Goal: Transaction & Acquisition: Book appointment/travel/reservation

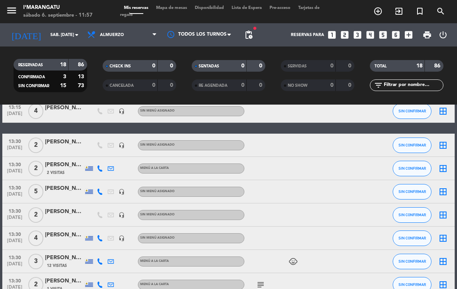
scroll to position [208, 0]
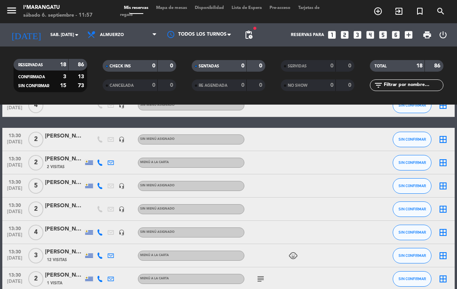
click at [64, 229] on div "[PERSON_NAME]" at bounding box center [64, 229] width 39 height 9
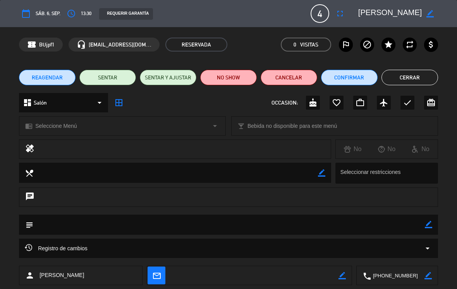
click at [337, 16] on icon "fullscreen" at bounding box center [339, 13] width 9 height 9
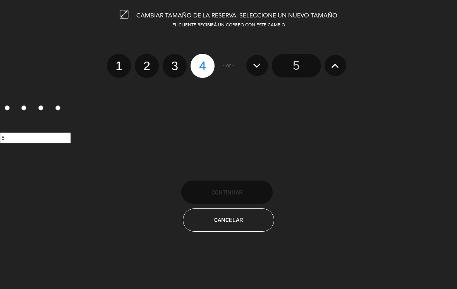
click at [300, 65] on input "5" at bounding box center [296, 65] width 49 height 23
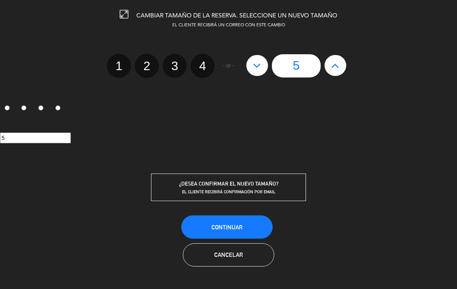
click at [241, 229] on span "Continuar" at bounding box center [226, 227] width 31 height 7
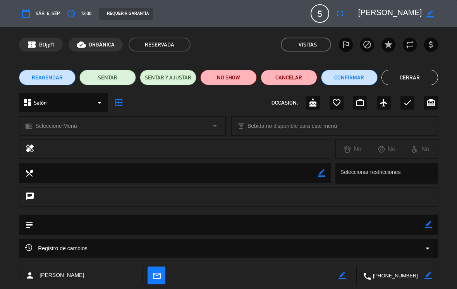
click at [423, 80] on button "Cerrar" at bounding box center [410, 77] width 57 height 15
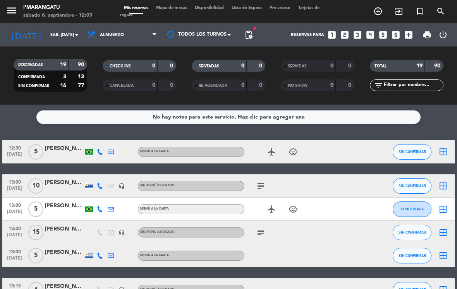
click at [373, 33] on icon "looks_4" at bounding box center [370, 35] width 10 height 10
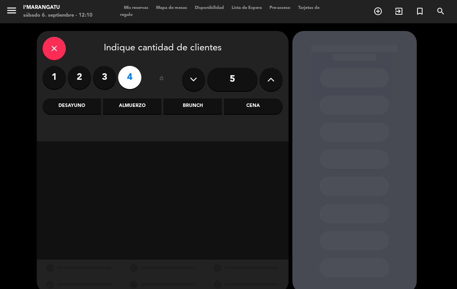
click at [268, 84] on icon at bounding box center [270, 80] width 7 height 12
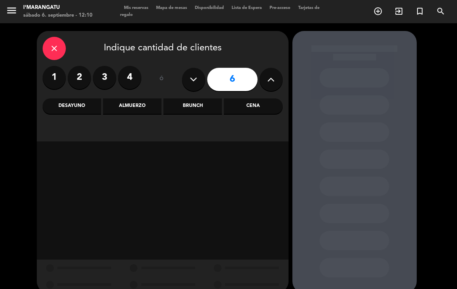
scroll to position [12, 0]
click at [267, 74] on icon at bounding box center [270, 80] width 7 height 12
click at [269, 74] on icon at bounding box center [270, 80] width 7 height 12
click at [266, 71] on button at bounding box center [271, 79] width 23 height 23
click at [266, 70] on button at bounding box center [271, 79] width 23 height 23
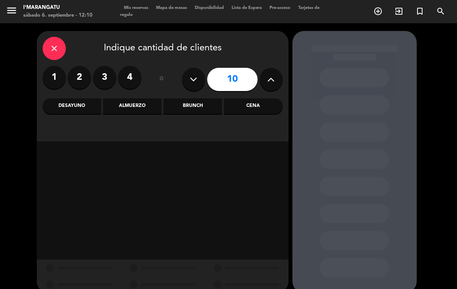
click at [268, 74] on icon at bounding box center [270, 80] width 7 height 12
type input "11"
click at [129, 98] on div "Almuerzo" at bounding box center [132, 105] width 58 height 15
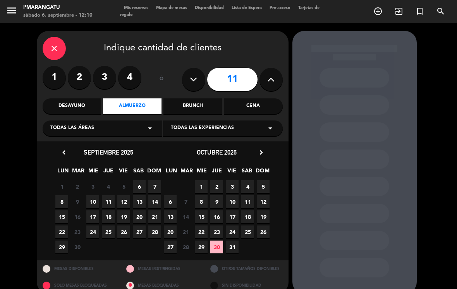
click at [137, 180] on span "6" at bounding box center [139, 186] width 13 height 13
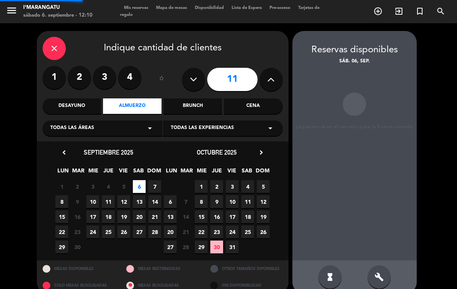
scroll to position [0, 0]
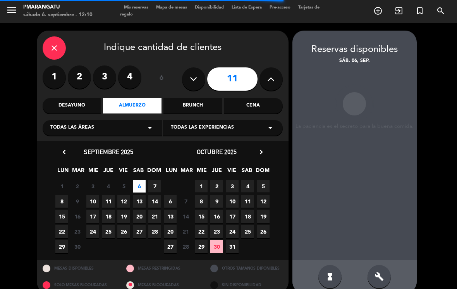
click at [155, 180] on span "7" at bounding box center [154, 186] width 13 height 13
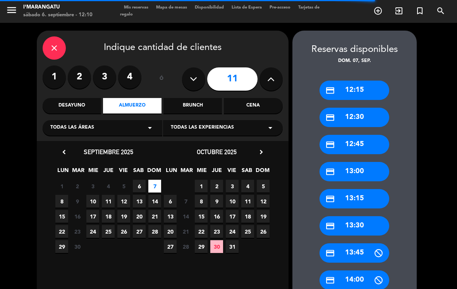
click at [364, 162] on div "credit_card 13:00" at bounding box center [355, 171] width 70 height 19
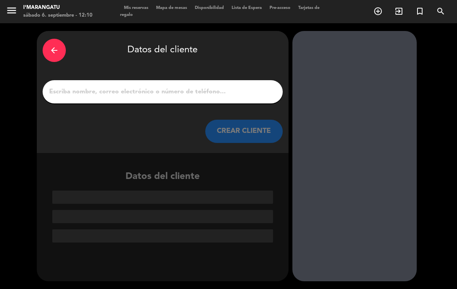
click at [149, 86] on input "1" at bounding box center [162, 91] width 229 height 11
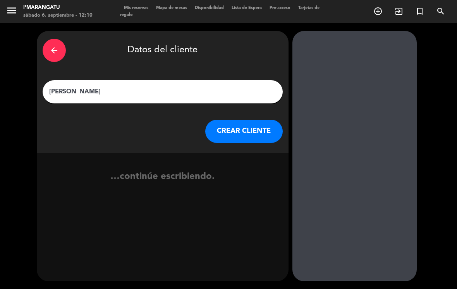
type input "[PERSON_NAME]"
click at [258, 120] on button "CREAR CLIENTE" at bounding box center [243, 131] width 77 height 23
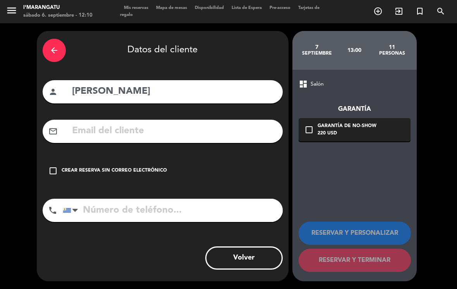
click at [53, 166] on icon "check_box_outline_blank" at bounding box center [52, 170] width 9 height 9
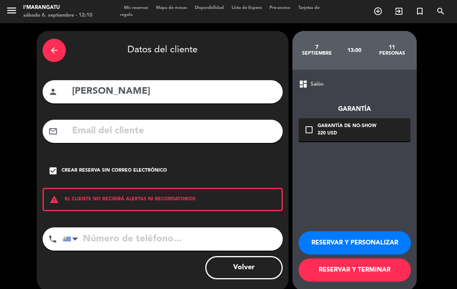
click at [179, 227] on input "tel" at bounding box center [173, 238] width 220 height 23
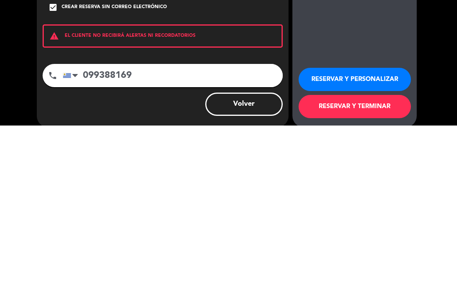
type input "099388169"
click at [379, 231] on button "RESERVAR Y PERSONALIZAR" at bounding box center [355, 242] width 112 height 23
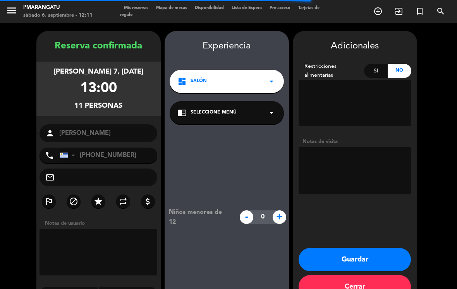
scroll to position [9, 0]
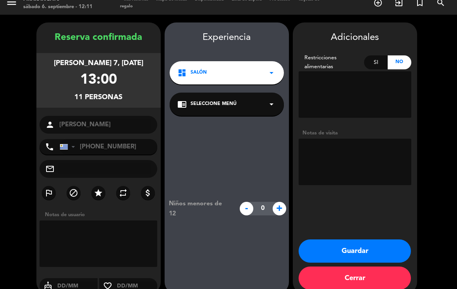
click at [361, 239] on button "Guardar" at bounding box center [355, 250] width 112 height 23
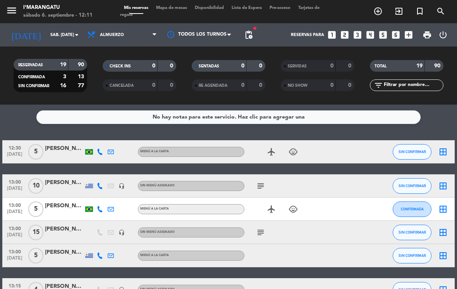
click at [59, 41] on input "sáb. [DATE]" at bounding box center [74, 35] width 57 height 13
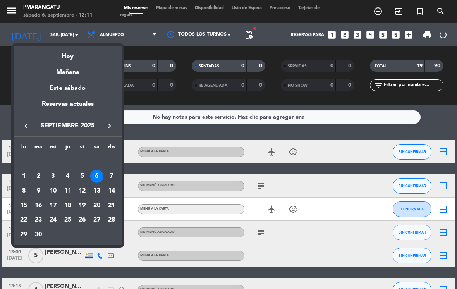
click at [113, 175] on div "7" at bounding box center [111, 176] width 13 height 13
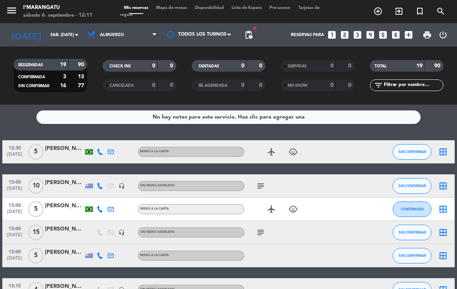
type input "dom. [DATE]"
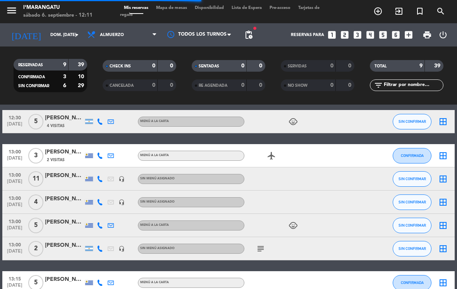
scroll to position [75, 0]
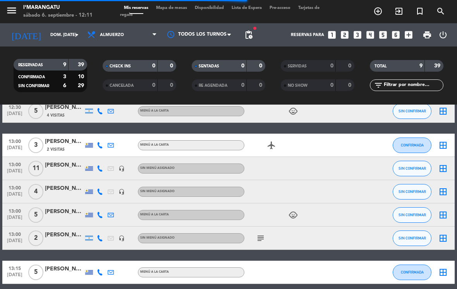
click at [67, 170] on div at bounding box center [64, 173] width 39 height 6
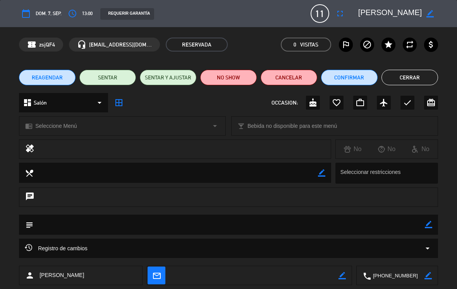
click at [425, 223] on icon "border_color" at bounding box center [428, 224] width 7 height 7
click at [260, 226] on textarea at bounding box center [229, 225] width 392 height 20
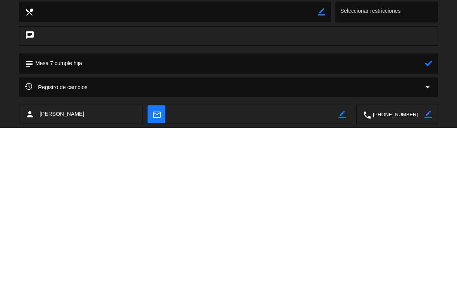
type textarea "Mesa 7 cumple hija"
click at [429, 221] on icon at bounding box center [428, 224] width 7 height 7
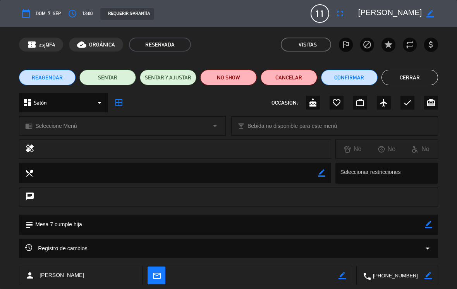
click at [421, 77] on button "Cerrar" at bounding box center [410, 77] width 57 height 15
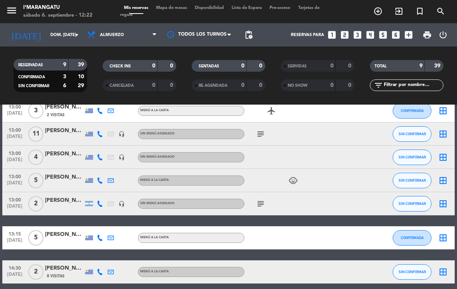
scroll to position [110, 0]
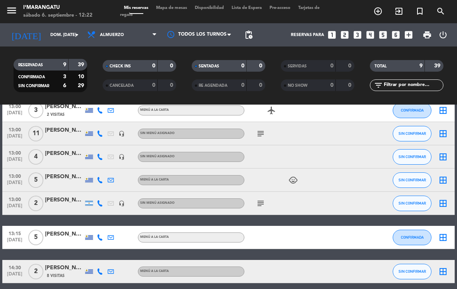
click at [145, 38] on span "Almuerzo" at bounding box center [121, 34] width 77 height 17
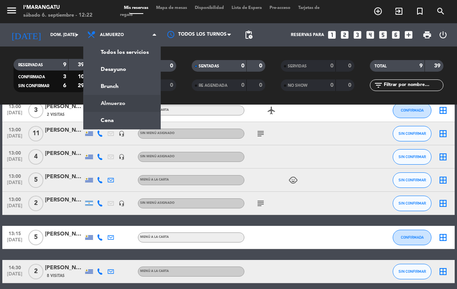
click at [105, 115] on ng-component "menu I'marangatu sábado 6. septiembre - 12:22 Mis reservas Mapa de mesas Dispon…" at bounding box center [228, 144] width 457 height 289
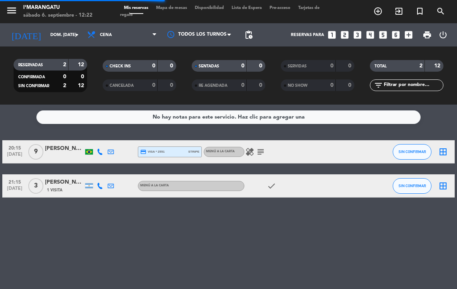
scroll to position [0, 0]
click at [153, 34] on icon at bounding box center [154, 35] width 3 height 6
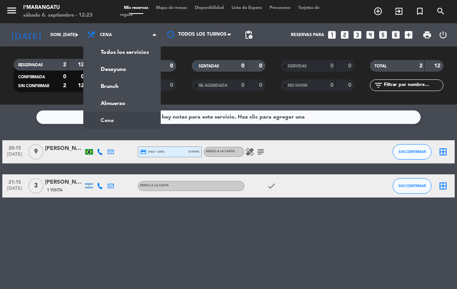
click at [109, 104] on div "menu I'marangatu sábado 6. septiembre - 12:23 Mis reservas Mapa de mesas Dispon…" at bounding box center [228, 52] width 457 height 105
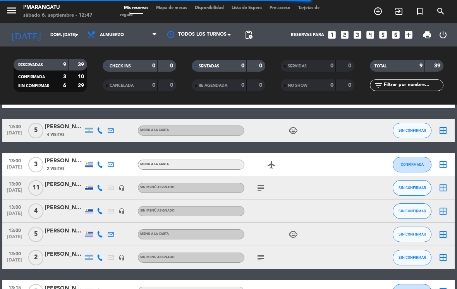
scroll to position [53, 0]
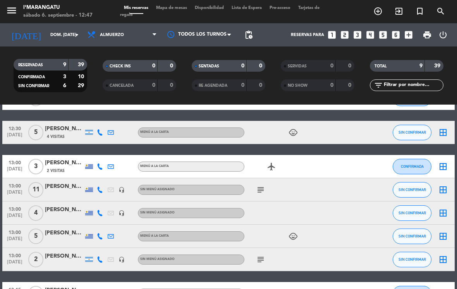
click at [64, 34] on input "dom. [DATE]" at bounding box center [74, 35] width 57 height 13
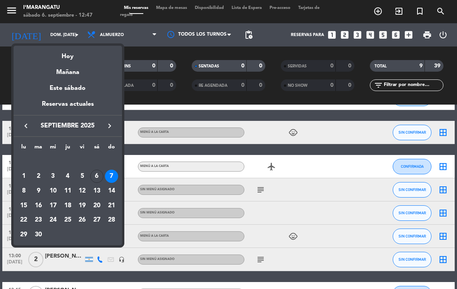
click at [94, 173] on div "6" at bounding box center [96, 176] width 13 height 13
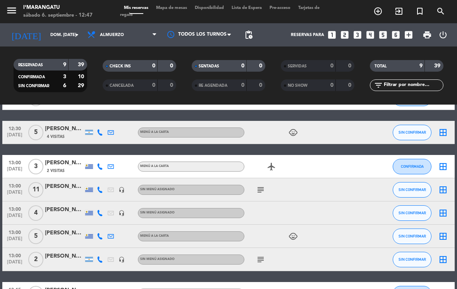
type input "sáb. [DATE]"
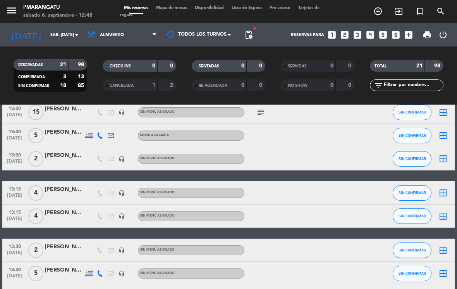
scroll to position [124, 0]
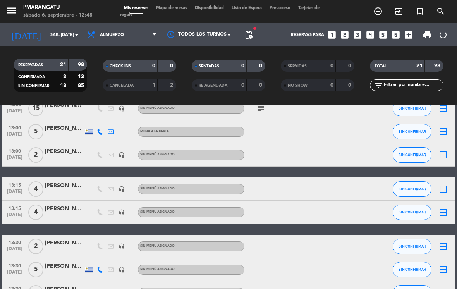
click at [406, 212] on span "SIN CONFIRMAR" at bounding box center [412, 212] width 27 height 4
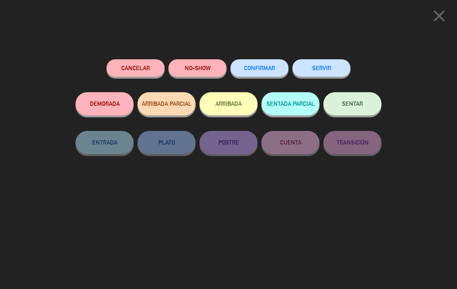
click at [325, 64] on button "SERVIR" at bounding box center [321, 67] width 58 height 17
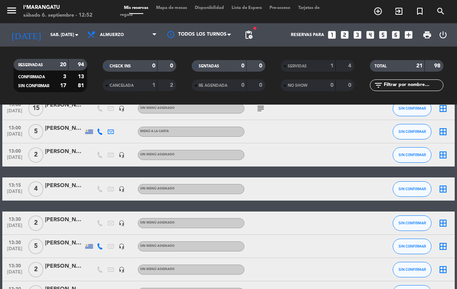
click at [378, 33] on icon "looks_5" at bounding box center [383, 35] width 10 height 10
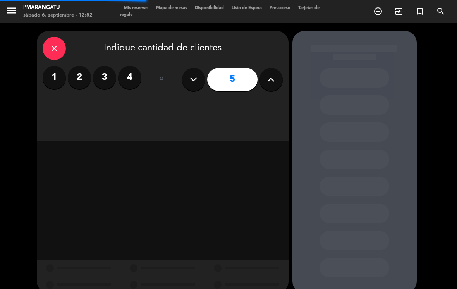
click at [78, 82] on label "2" at bounding box center [79, 77] width 23 height 23
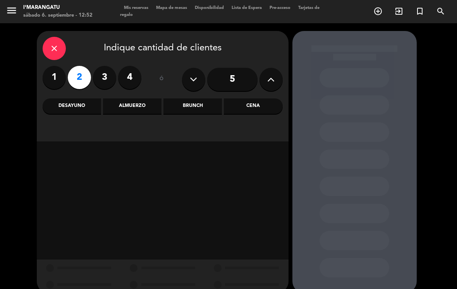
click at [131, 103] on div "Almuerzo" at bounding box center [132, 105] width 58 height 15
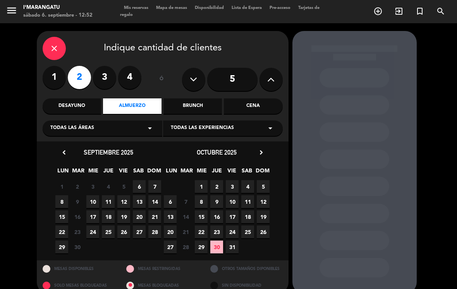
click at [130, 182] on span "5" at bounding box center [123, 186] width 13 height 13
click at [139, 184] on span "6" at bounding box center [139, 186] width 13 height 13
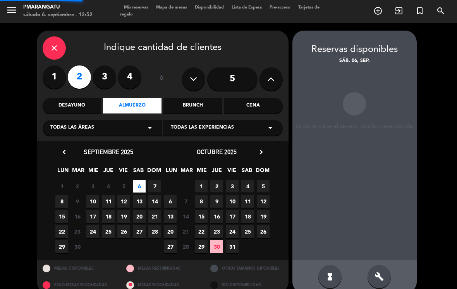
scroll to position [12, 0]
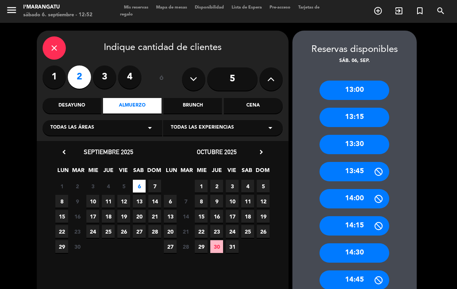
click at [361, 243] on div "14:30" at bounding box center [355, 252] width 70 height 19
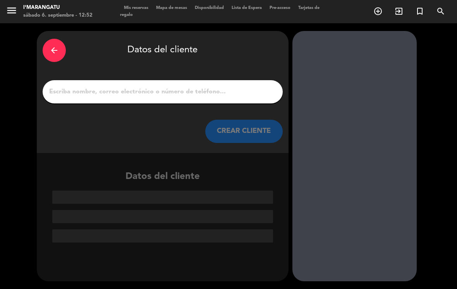
click at [152, 86] on input "1" at bounding box center [162, 91] width 229 height 11
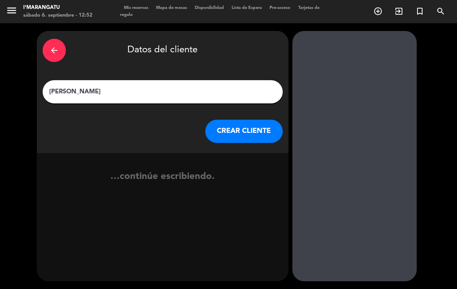
type input "[PERSON_NAME]"
click at [254, 120] on button "CREAR CLIENTE" at bounding box center [243, 131] width 77 height 23
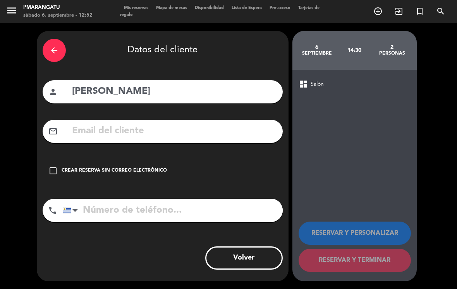
click at [59, 159] on div "check_box_outline_blank Crear reserva sin correo electrónico" at bounding box center [163, 170] width 240 height 23
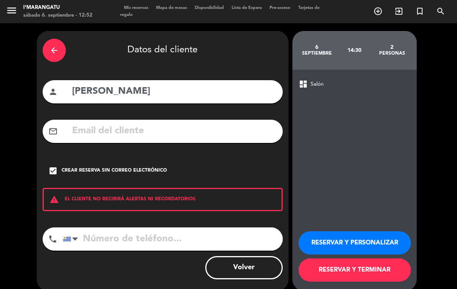
click at [360, 233] on button "RESERVAR Y PERSONALIZAR" at bounding box center [355, 242] width 112 height 23
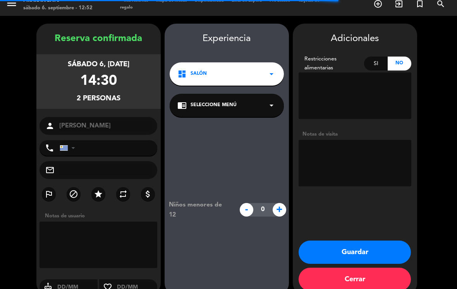
scroll to position [9, 0]
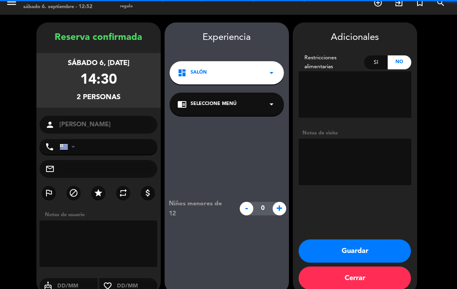
click at [354, 142] on textarea at bounding box center [355, 162] width 113 height 46
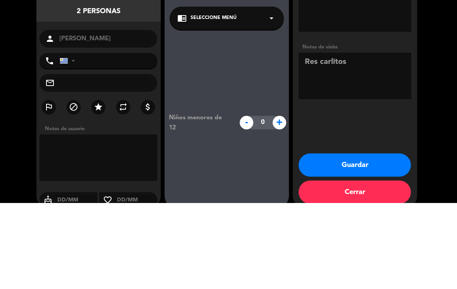
type textarea "Res carlitos"
click at [443, 83] on booking-confirmed "Reserva confirmada sábado 6, [DATE] 14:30 2 personas person [PERSON_NAME] phone…" at bounding box center [229, 157] width 442 height 271
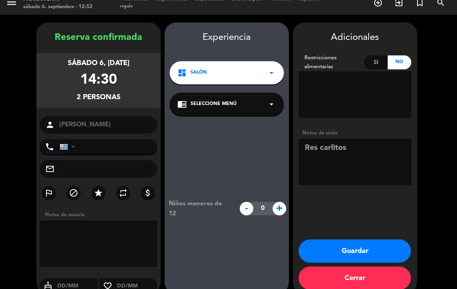
click at [372, 242] on button "Guardar" at bounding box center [355, 250] width 112 height 23
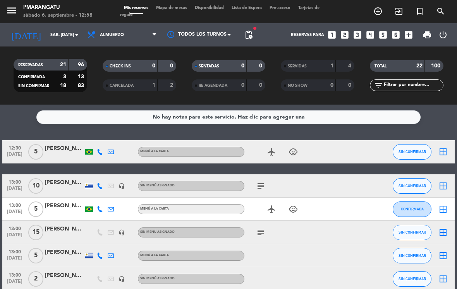
click at [82, 234] on div at bounding box center [64, 237] width 39 height 6
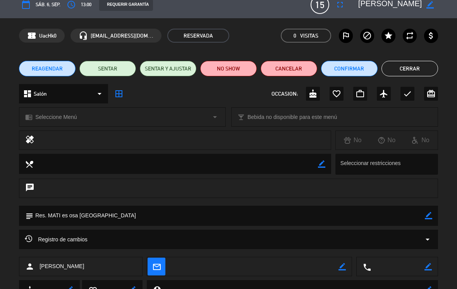
scroll to position [9, 0]
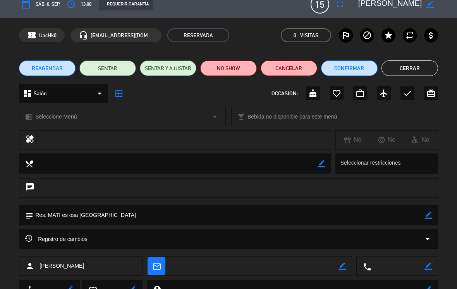
click at [418, 71] on button "Cerrar" at bounding box center [410, 67] width 57 height 15
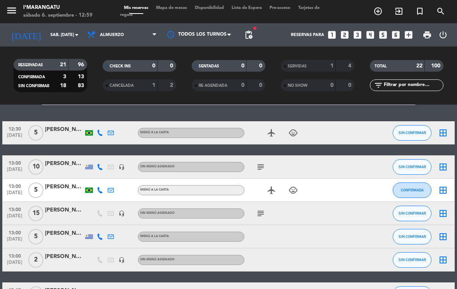
scroll to position [22, 0]
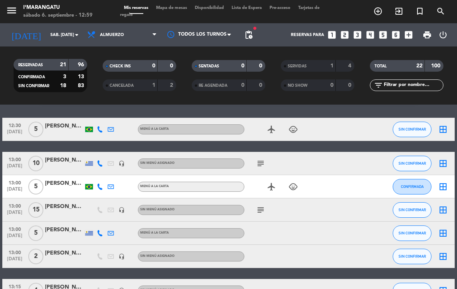
click at [421, 249] on button "SIN CONFIRMAR" at bounding box center [412, 256] width 39 height 15
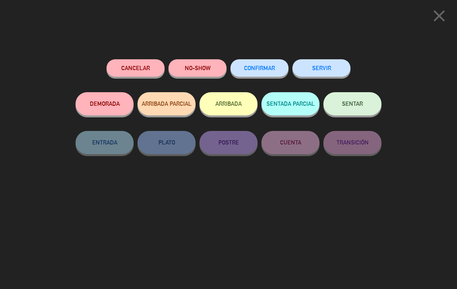
click at [330, 71] on button "SERVIR" at bounding box center [321, 67] width 58 height 17
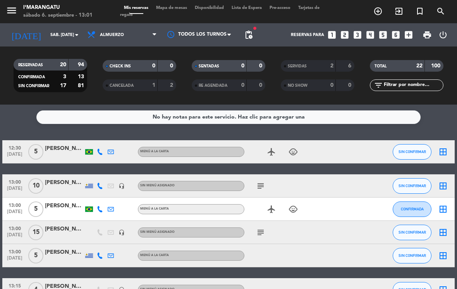
scroll to position [0, 0]
click at [298, 62] on div "SERVIDAS" at bounding box center [301, 66] width 36 height 9
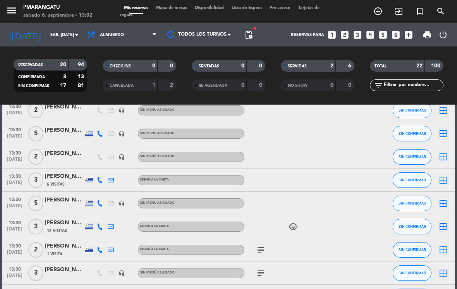
scroll to position [266, 0]
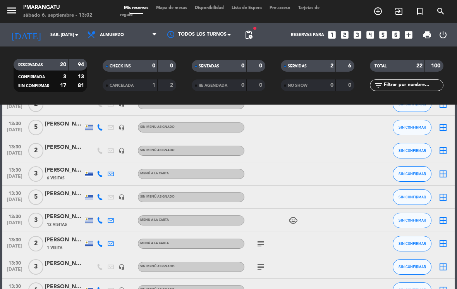
click at [415, 172] on span "SIN CONFIRMAR" at bounding box center [412, 174] width 27 height 4
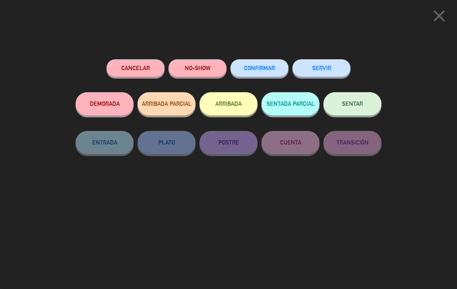
click at [329, 69] on button "SERVIR" at bounding box center [321, 67] width 58 height 17
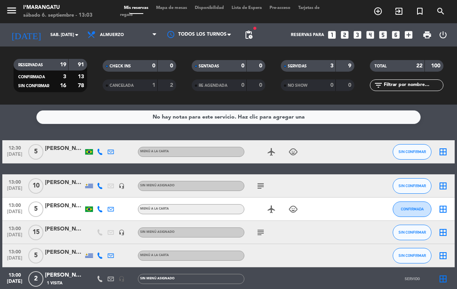
scroll to position [0, 0]
click at [265, 181] on icon "subject" at bounding box center [260, 185] width 9 height 9
click at [338, 244] on div "13:00 [DATE] 5 [PERSON_NAME] MENÚ A LA CARTA SIN CONFIRMAR border_all" at bounding box center [228, 255] width 452 height 23
click at [417, 184] on span "SIN CONFIRMAR" at bounding box center [412, 186] width 27 height 4
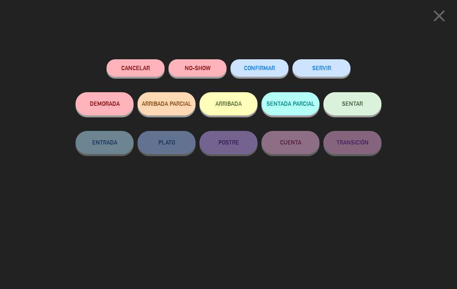
click at [325, 64] on button "SERVIR" at bounding box center [321, 67] width 58 height 17
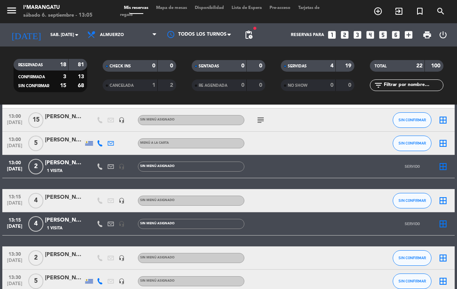
scroll to position [112, 0]
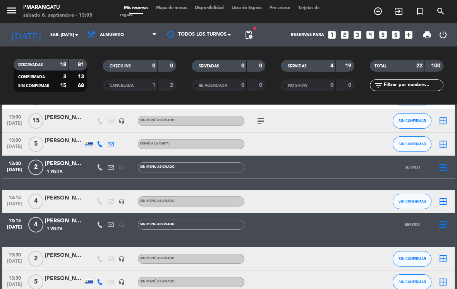
click at [418, 142] on span "SIN CONFIRMAR" at bounding box center [412, 144] width 27 height 4
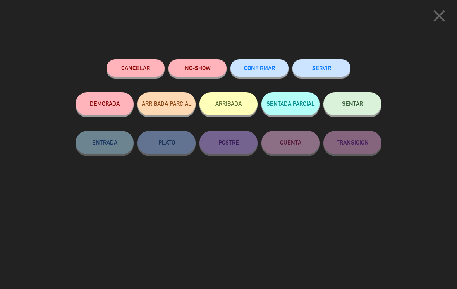
click at [325, 66] on button "SERVIR" at bounding box center [321, 67] width 58 height 17
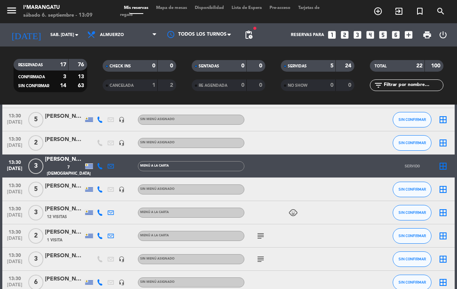
scroll to position [275, 0]
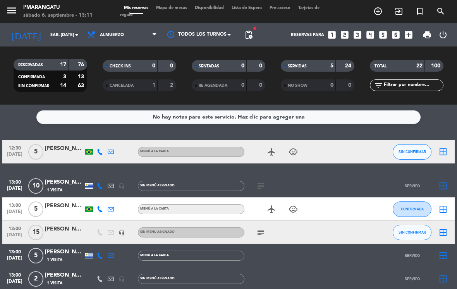
scroll to position [0, 0]
click at [262, 181] on icon "subject" at bounding box center [260, 185] width 9 height 9
click at [309, 228] on div at bounding box center [319, 232] width 21 height 23
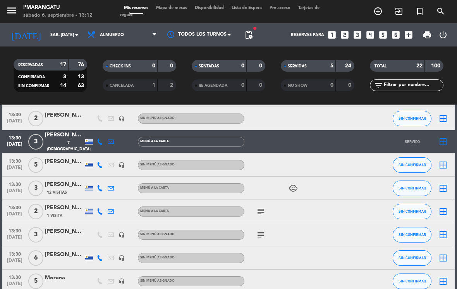
scroll to position [299, 0]
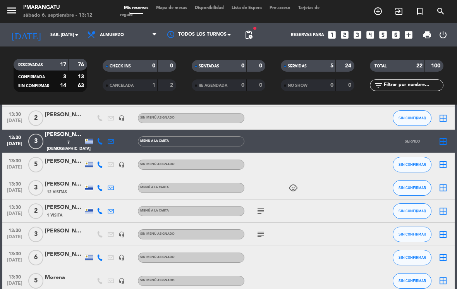
click at [414, 186] on span "SIN CONFIRMAR" at bounding box center [412, 188] width 27 height 4
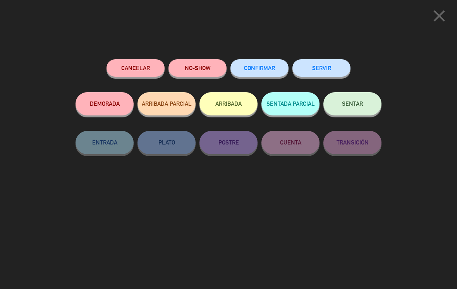
click at [330, 72] on button "SERVIR" at bounding box center [321, 67] width 58 height 17
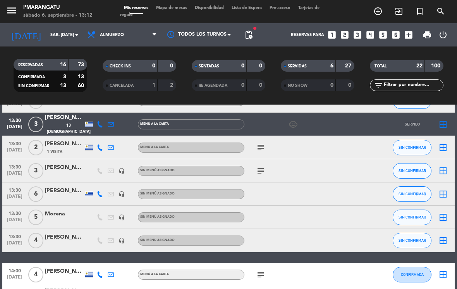
scroll to position [382, 0]
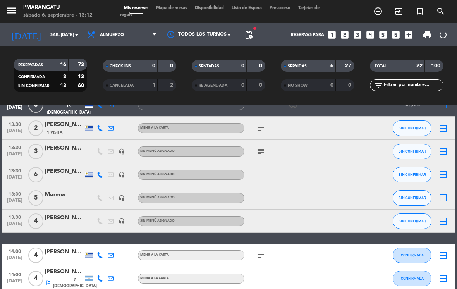
click at [414, 213] on button "SIN CONFIRMAR" at bounding box center [412, 220] width 39 height 15
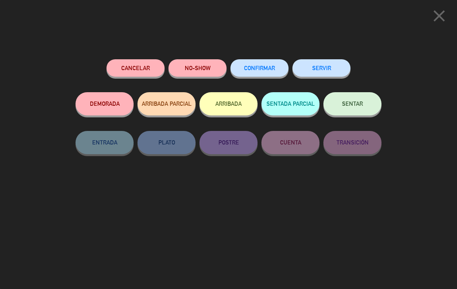
click at [332, 66] on button "SERVIR" at bounding box center [321, 67] width 58 height 17
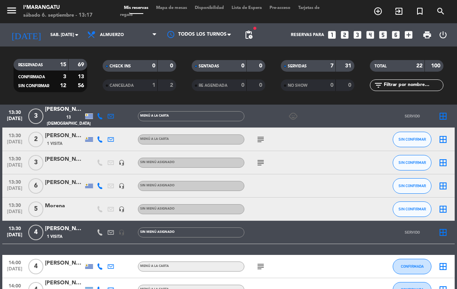
scroll to position [345, 0]
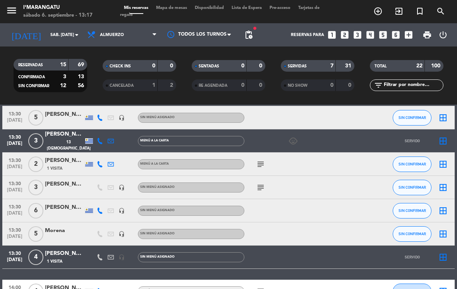
click at [263, 160] on icon "subject" at bounding box center [260, 164] width 9 height 9
click at [416, 162] on span "SIN CONFIRMAR" at bounding box center [412, 164] width 27 height 4
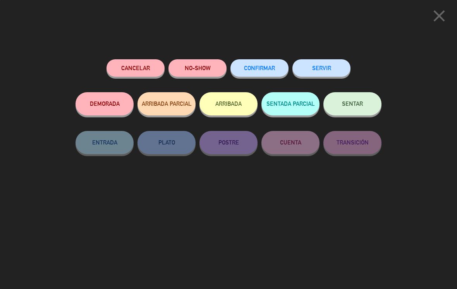
click at [328, 68] on button "SERVIR" at bounding box center [321, 67] width 58 height 17
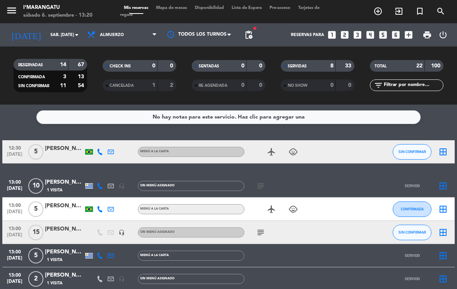
scroll to position [0, 0]
click at [419, 230] on span "SIN CONFIRMAR" at bounding box center [412, 232] width 27 height 4
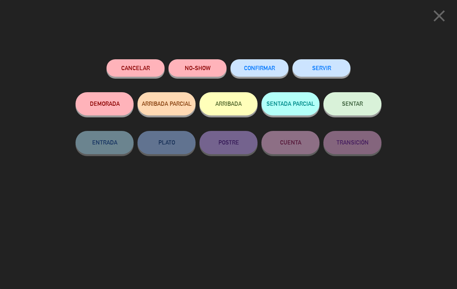
click at [241, 100] on button "ARRIBADA" at bounding box center [228, 103] width 58 height 23
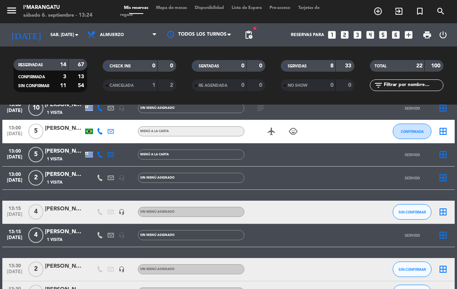
scroll to position [182, 0]
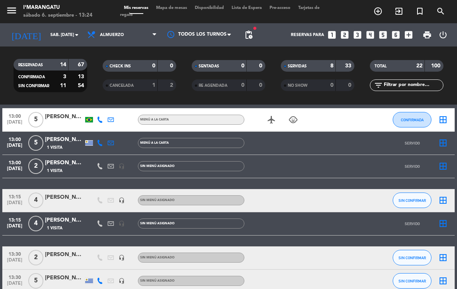
click at [416, 196] on button "SIN CONFIRMAR" at bounding box center [412, 199] width 39 height 15
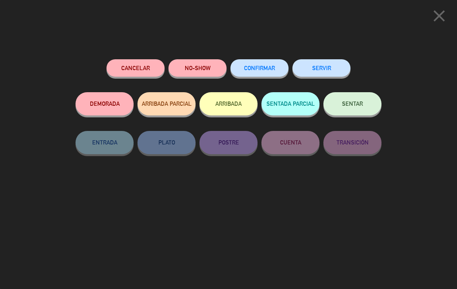
click at [321, 62] on button "SERVIR" at bounding box center [321, 67] width 58 height 17
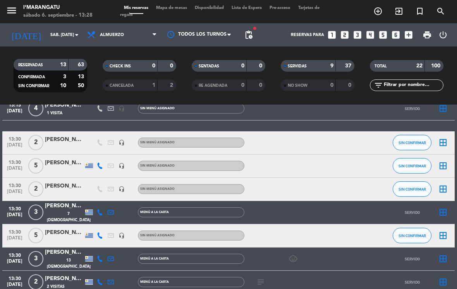
scroll to position [289, 0]
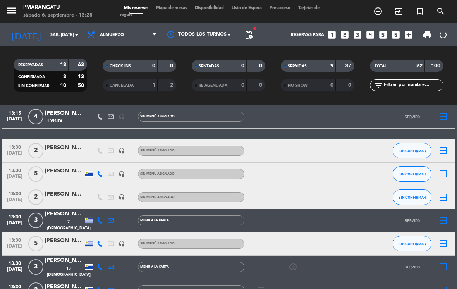
click at [409, 149] on span "SIN CONFIRMAR" at bounding box center [412, 151] width 27 height 4
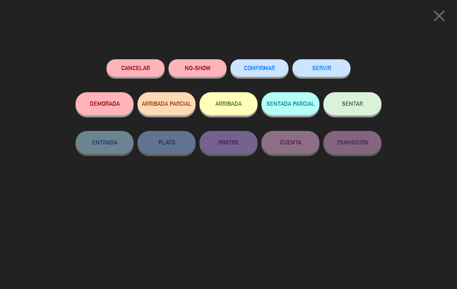
click at [316, 63] on button "SERVIR" at bounding box center [321, 67] width 58 height 17
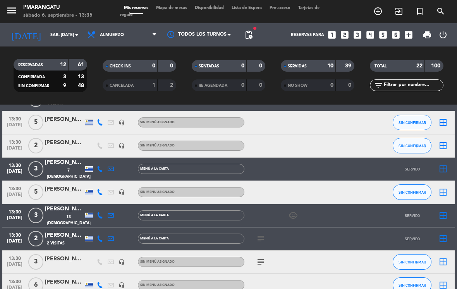
scroll to position [335, 0]
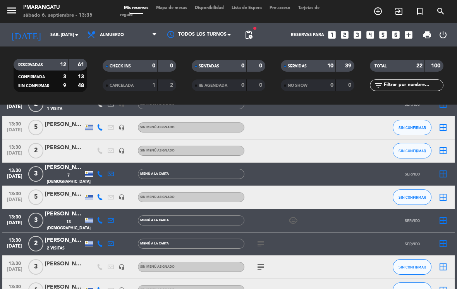
click at [415, 195] on span "SIN CONFIRMAR" at bounding box center [412, 197] width 27 height 4
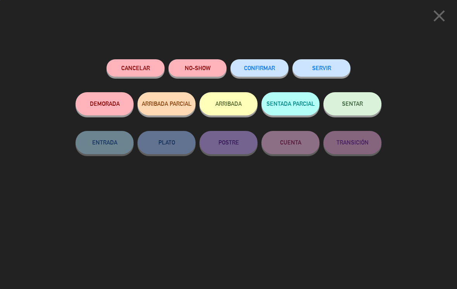
click at [235, 95] on button "ARRIBADA" at bounding box center [228, 103] width 58 height 23
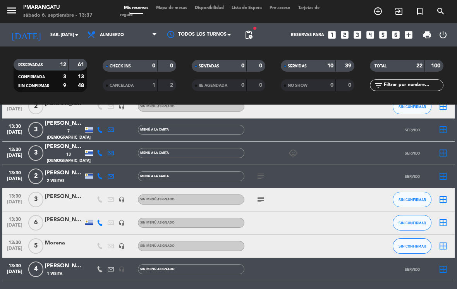
scroll to position [416, 0]
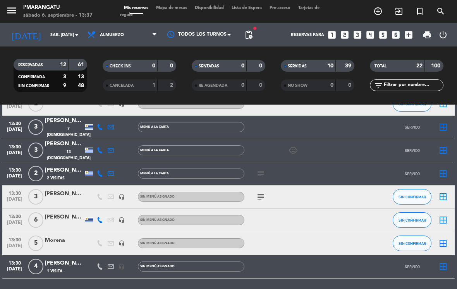
click at [417, 235] on button "SIN CONFIRMAR" at bounding box center [412, 242] width 39 height 15
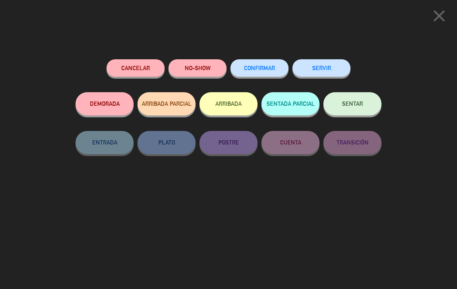
click at [333, 63] on button "SERVIR" at bounding box center [321, 67] width 58 height 17
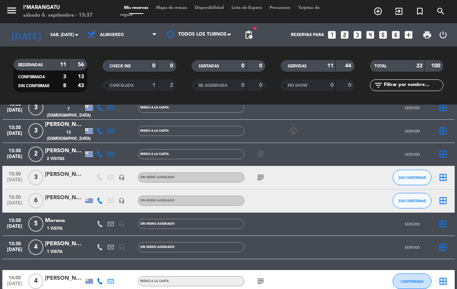
scroll to position [439, 0]
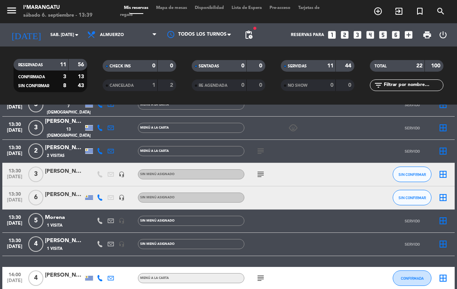
click at [414, 196] on span "SIN CONFIRMAR" at bounding box center [412, 198] width 27 height 4
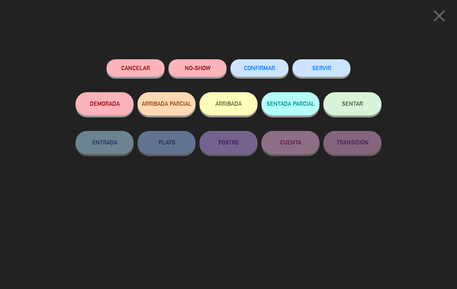
click at [230, 98] on button "ARRIBADA" at bounding box center [228, 103] width 58 height 23
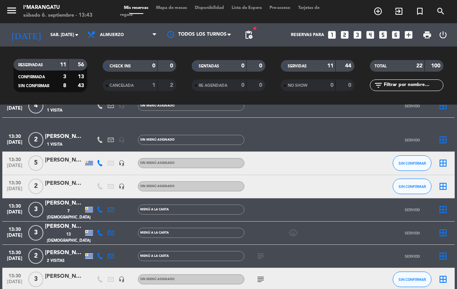
scroll to position [363, 0]
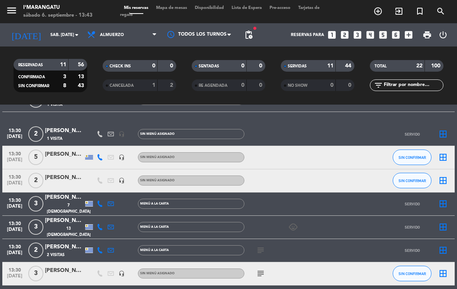
click at [60, 159] on div at bounding box center [64, 162] width 39 height 6
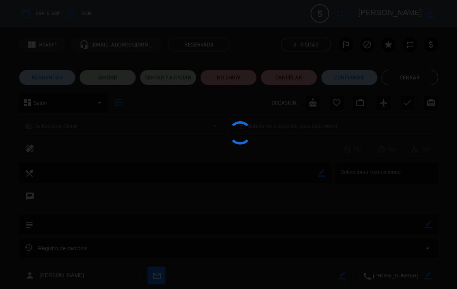
click at [414, 75] on div at bounding box center [228, 144] width 457 height 289
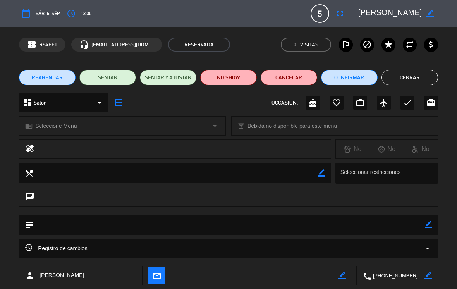
click at [416, 73] on button "Cerrar" at bounding box center [410, 77] width 57 height 15
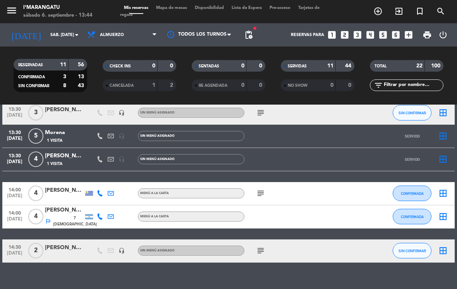
scroll to position [0, 0]
click at [261, 110] on icon "subject" at bounding box center [260, 112] width 9 height 9
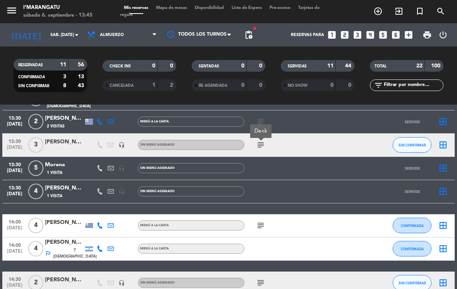
scroll to position [487, 0]
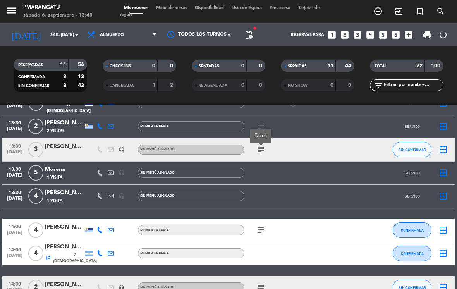
click at [418, 144] on button "SIN CONFIRMAR" at bounding box center [412, 149] width 39 height 15
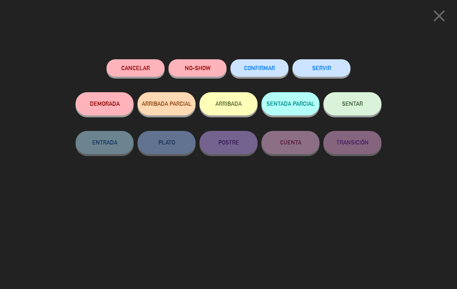
click at [339, 67] on button "SERVIR" at bounding box center [321, 67] width 58 height 17
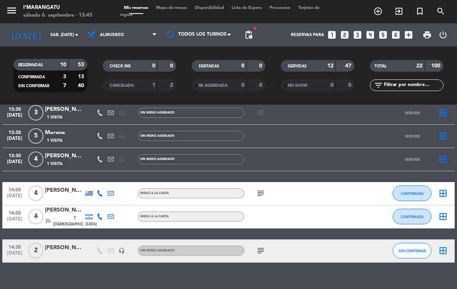
scroll to position [12, 0]
click at [406, 23] on div "Reservas para looks_one looks_two looks_3 looks_4 looks_5 looks_6 add_box" at bounding box center [336, 34] width 160 height 23
click at [406, 37] on icon "add_box" at bounding box center [409, 35] width 10 height 10
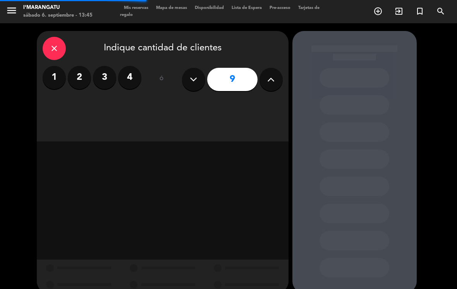
click at [190, 76] on icon at bounding box center [193, 80] width 7 height 12
type input "8"
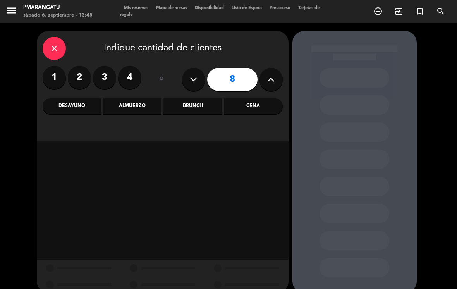
click at [129, 112] on div "Almuerzo" at bounding box center [132, 105] width 58 height 15
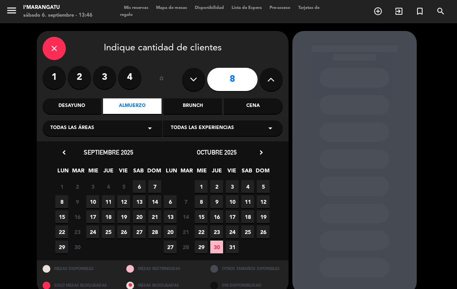
click at [143, 182] on span "6" at bounding box center [139, 186] width 13 height 13
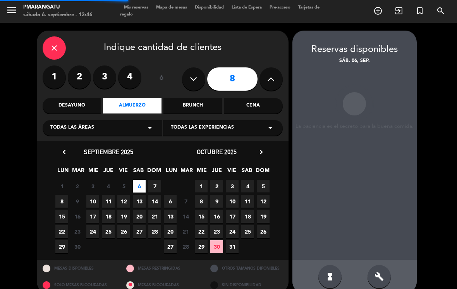
scroll to position [12, 0]
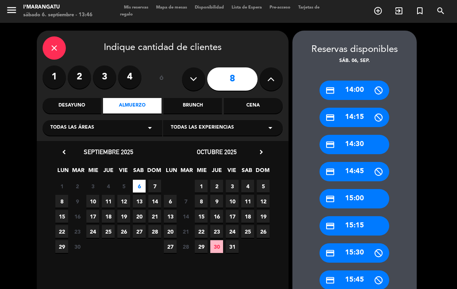
click at [341, 135] on div "credit_card 14:30" at bounding box center [355, 144] width 70 height 19
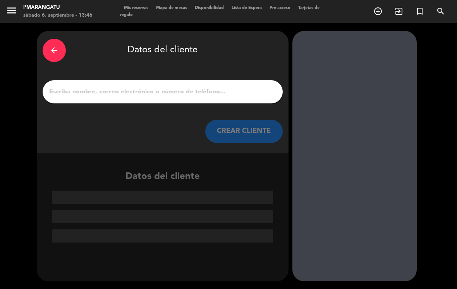
click at [188, 86] on input "1" at bounding box center [162, 91] width 229 height 11
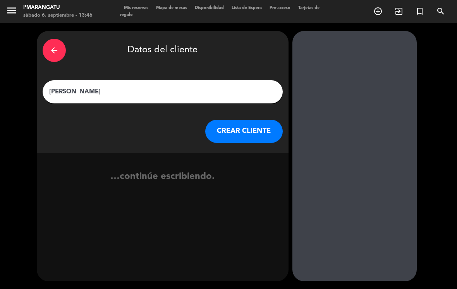
type input "[PERSON_NAME]"
click at [250, 120] on button "CREAR CLIENTE" at bounding box center [243, 131] width 77 height 23
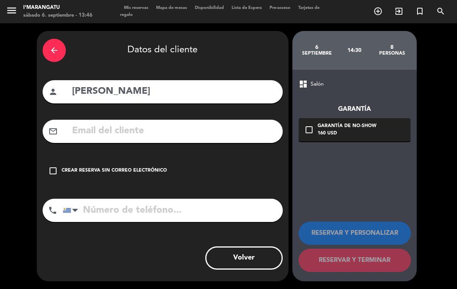
click at [52, 159] on div "check_box_outline_blank Crear reserva sin correo electrónico" at bounding box center [163, 170] width 240 height 23
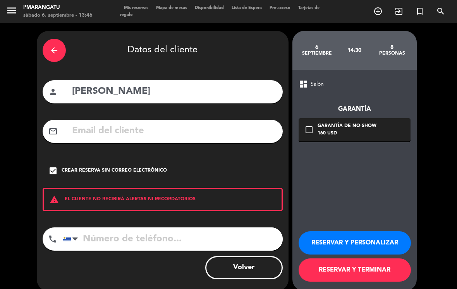
click at [362, 234] on button "RESERVAR Y PERSONALIZAR" at bounding box center [355, 242] width 112 height 23
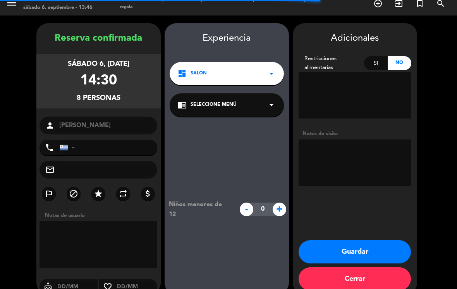
scroll to position [9, 0]
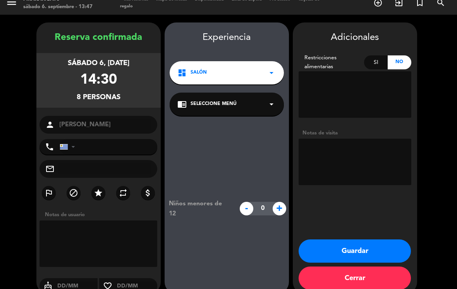
click at [358, 139] on textarea at bounding box center [355, 162] width 113 height 46
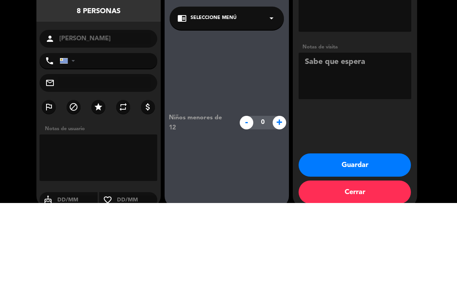
type textarea "Sabe que espera"
click at [433, 74] on booking-confirmed "Reserva confirmada sábado 6, [DATE] 14:30 8 personas person [PERSON_NAME] phone…" at bounding box center [229, 157] width 442 height 271
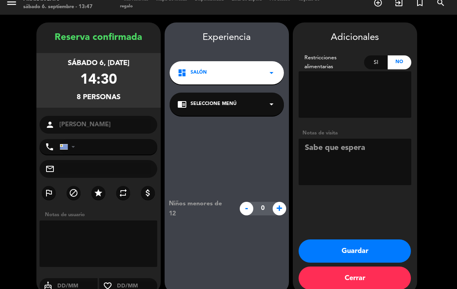
click at [346, 239] on button "Guardar" at bounding box center [355, 250] width 112 height 23
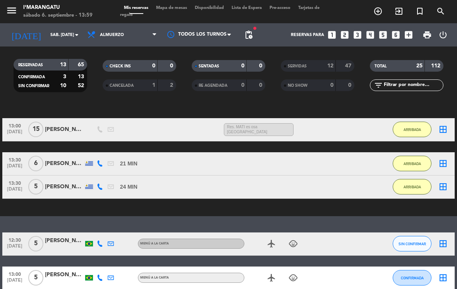
scroll to position [36, 0]
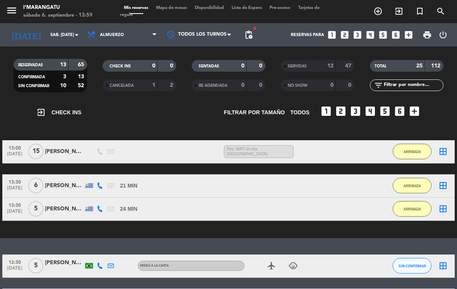
click at [411, 207] on span "ARRIBADA" at bounding box center [412, 209] width 17 height 4
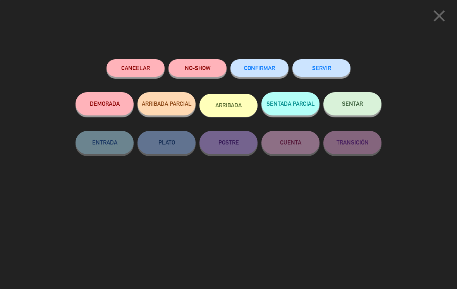
click at [323, 64] on button "SERVIR" at bounding box center [321, 67] width 58 height 17
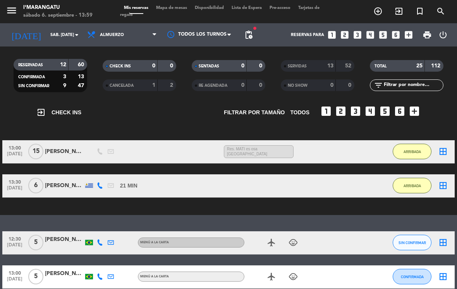
click at [413, 178] on button "ARRIBADA" at bounding box center [412, 185] width 39 height 15
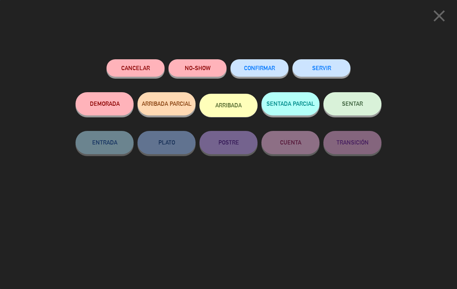
click at [328, 60] on button "SERVIR" at bounding box center [321, 67] width 58 height 17
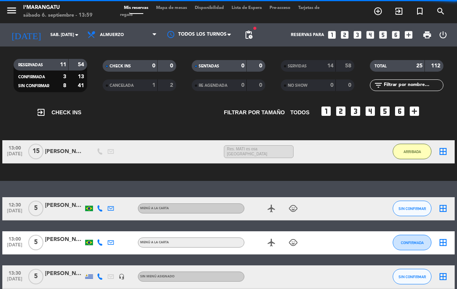
click at [412, 150] on span "ARRIBADA" at bounding box center [412, 152] width 17 height 4
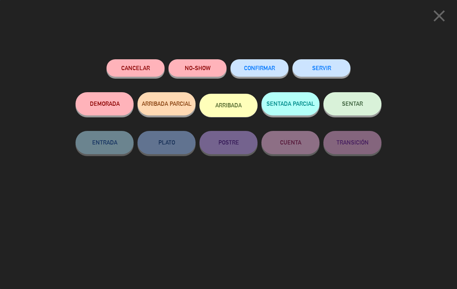
click at [332, 67] on button "SERVIR" at bounding box center [321, 67] width 58 height 17
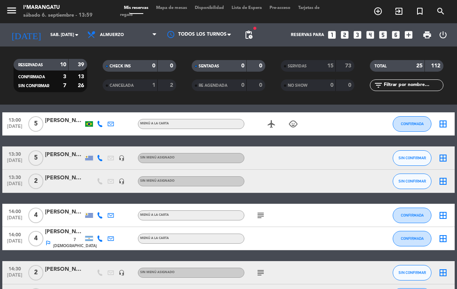
scroll to position [72, 0]
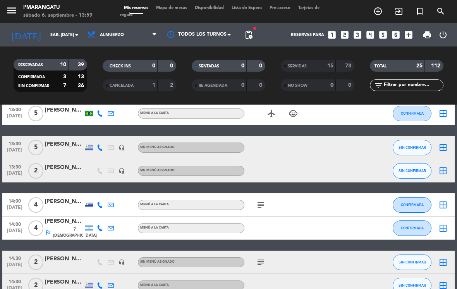
click at [258, 200] on icon "subject" at bounding box center [260, 204] width 9 height 9
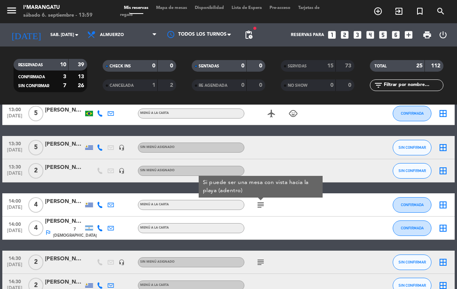
click at [411, 197] on button "CONFIRMADA" at bounding box center [412, 204] width 39 height 15
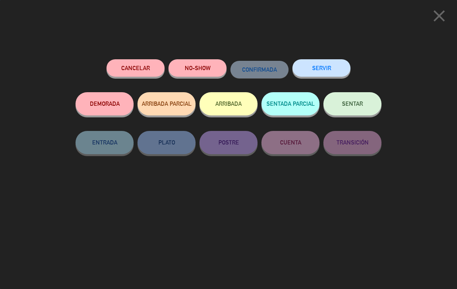
click at [331, 64] on button "SERVIR" at bounding box center [321, 67] width 58 height 17
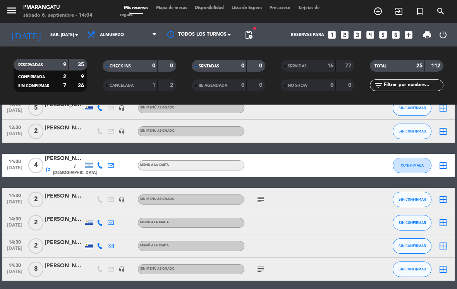
scroll to position [112, 0]
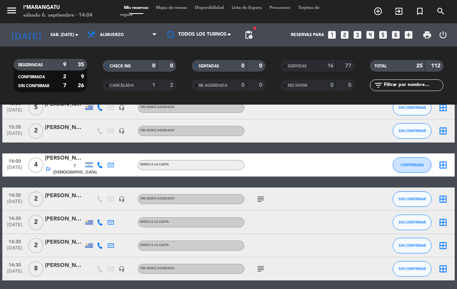
click at [419, 163] on span "CONFIRMADA" at bounding box center [412, 165] width 23 height 4
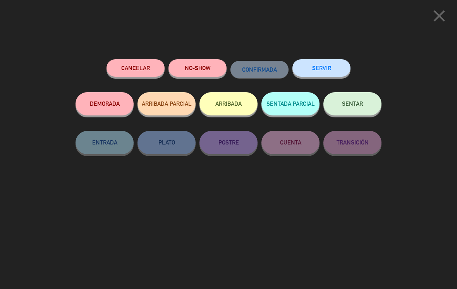
click at [223, 102] on button "ARRIBADA" at bounding box center [228, 103] width 58 height 23
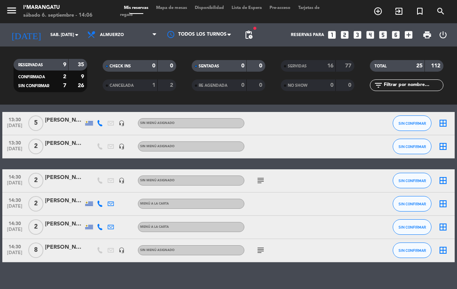
scroll to position [189, 0]
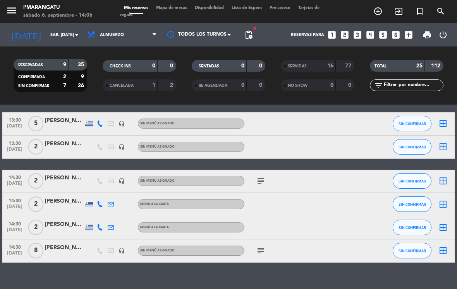
click at [402, 196] on button "SIN CONFIRMAR" at bounding box center [412, 203] width 39 height 15
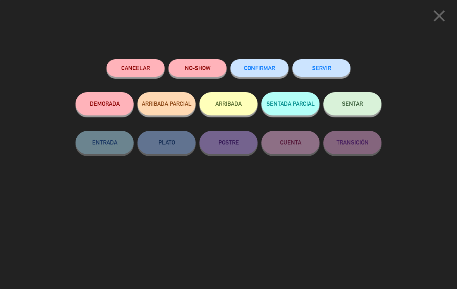
click at [338, 64] on button "SERVIR" at bounding box center [321, 67] width 58 height 17
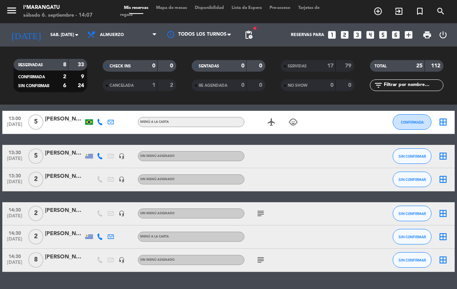
scroll to position [160, 0]
